Goal: Find specific page/section: Find specific page/section

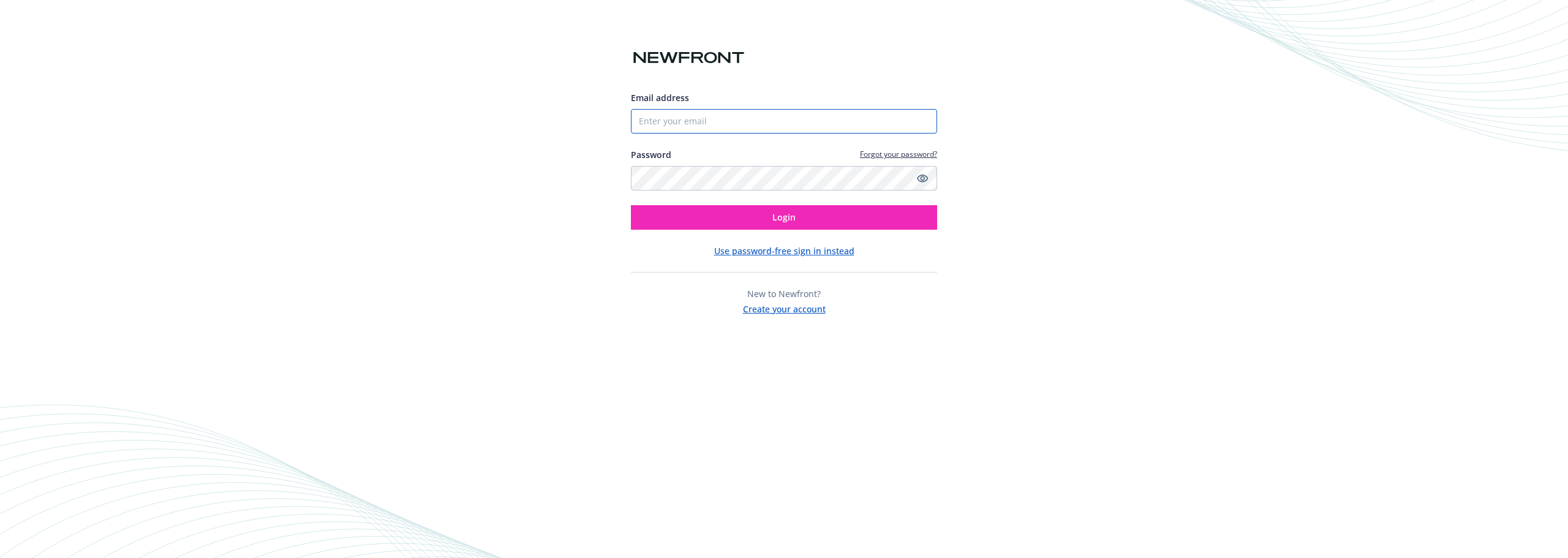
click at [754, 127] on input "Email address" at bounding box center [784, 122] width 306 height 24
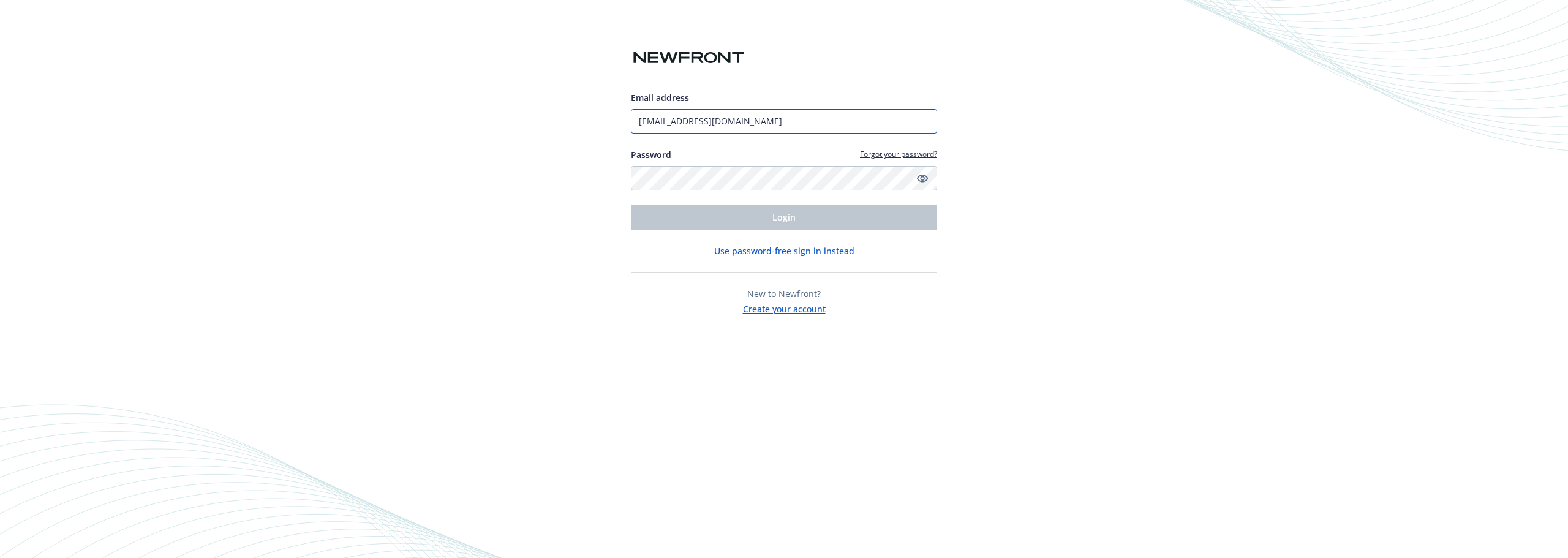
type input "[EMAIL_ADDRESS][DOMAIN_NAME]"
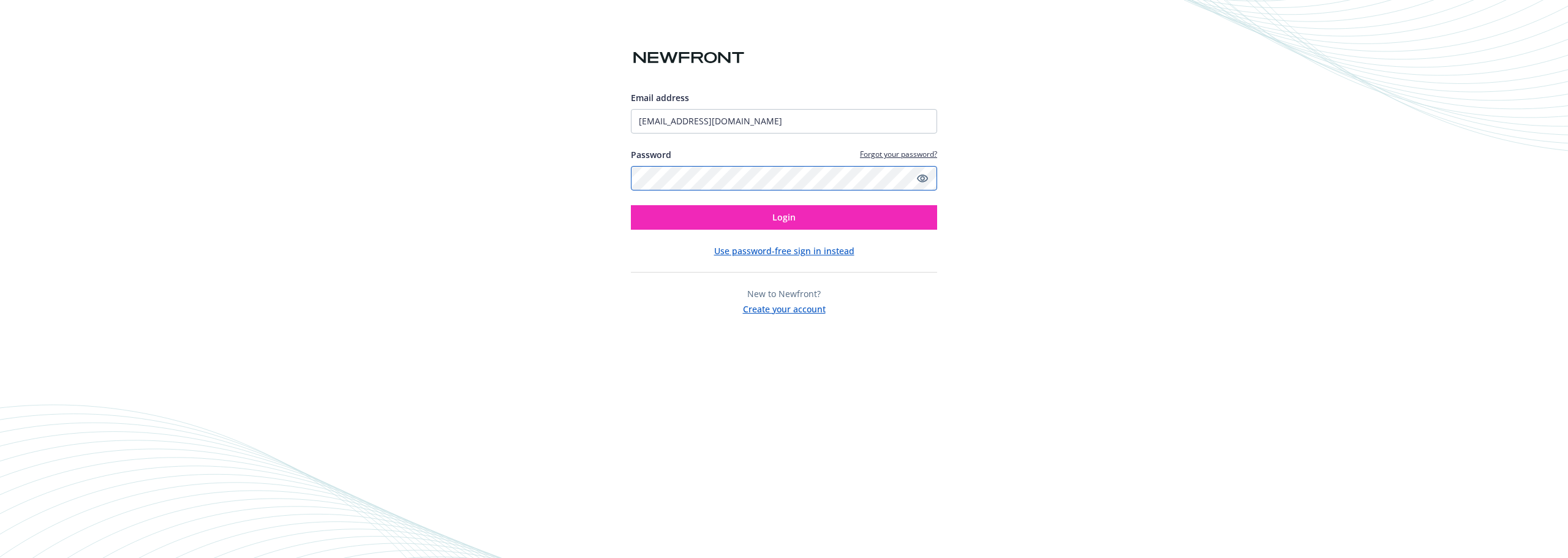
click at [631, 205] on button "Login" at bounding box center [784, 217] width 306 height 24
